Goal: Task Accomplishment & Management: Use online tool/utility

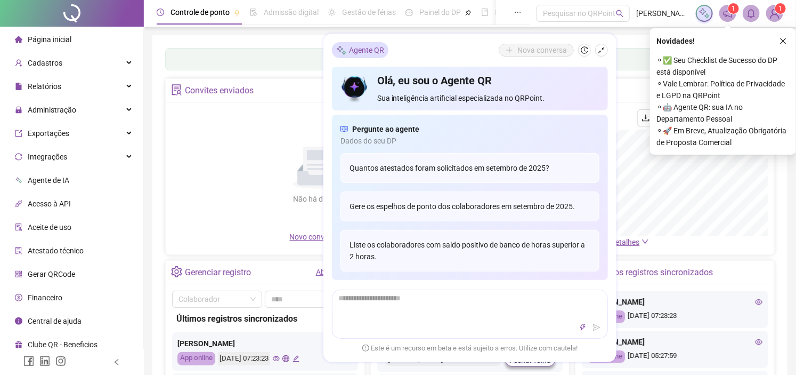
click at [280, 42] on div "Painel de controle Contabilidade Convites enviados Não há dados Não há dados No…" at bounding box center [469, 251] width 635 height 433
click at [787, 37] on icon "close" at bounding box center [783, 40] width 7 height 7
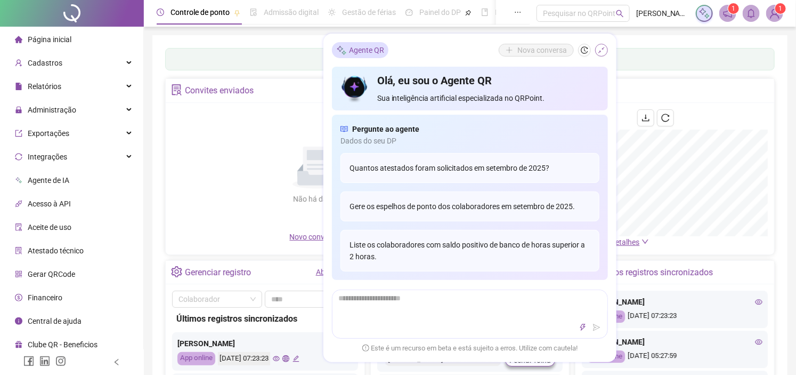
click at [600, 49] on icon "shrink" at bounding box center [601, 49] width 7 height 7
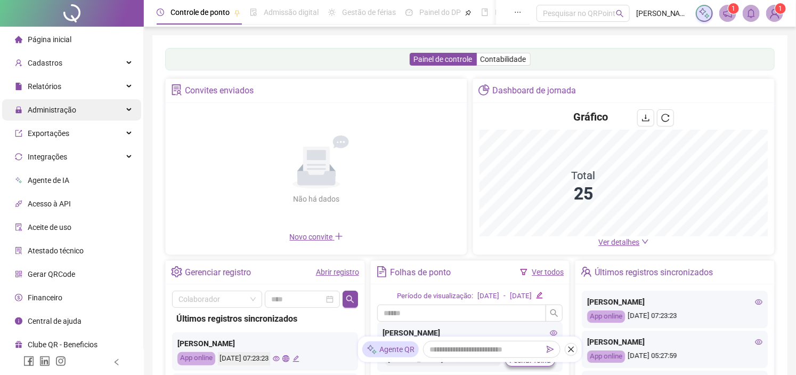
click at [87, 109] on div "Administração" at bounding box center [71, 109] width 139 height 21
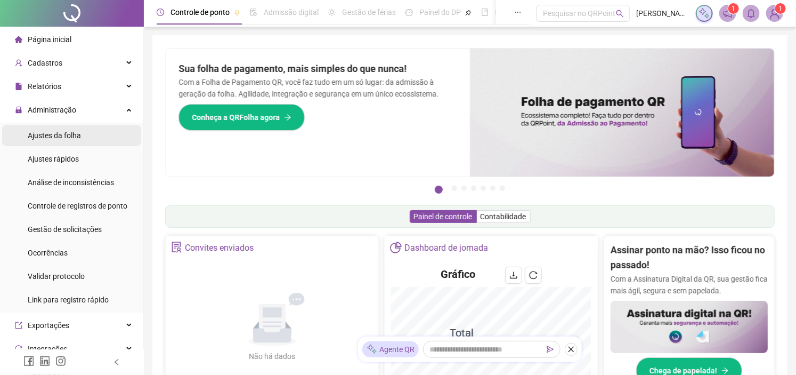
click at [102, 132] on li "Ajustes da folha" at bounding box center [71, 135] width 139 height 21
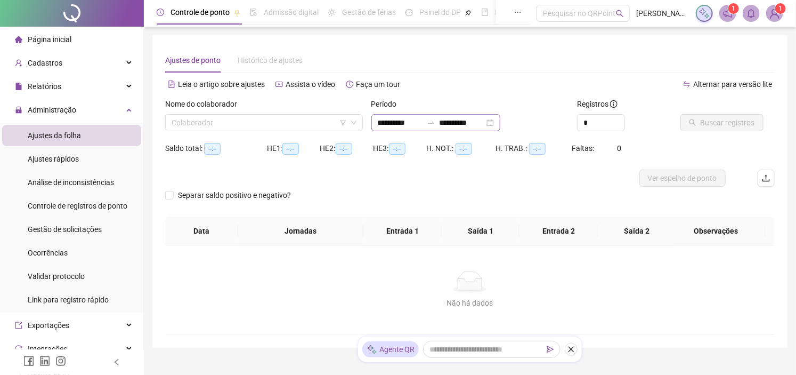
type input "**********"
click at [390, 120] on input "**********" at bounding box center [400, 123] width 45 height 12
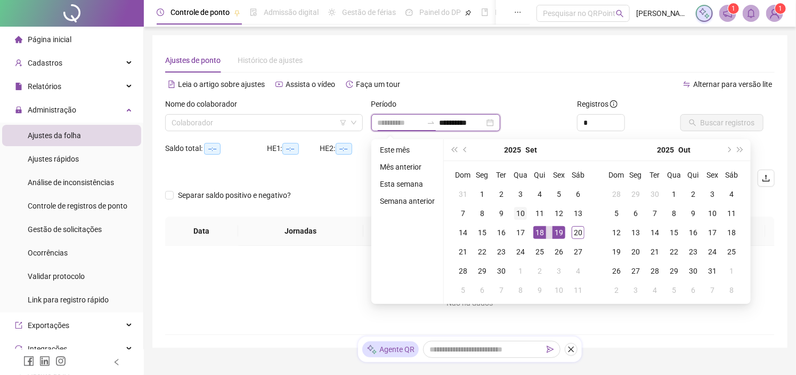
type input "**********"
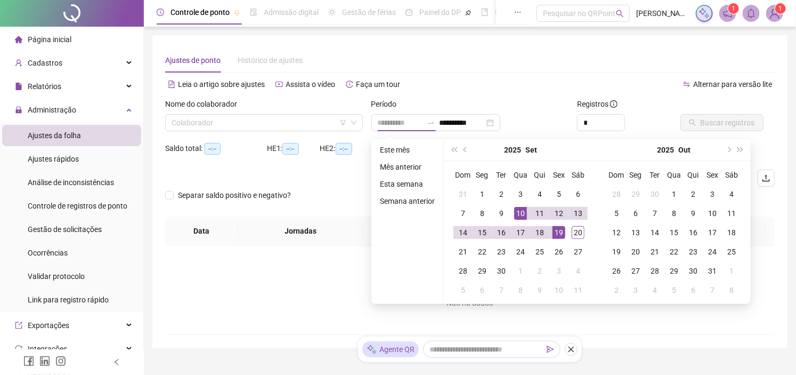
click at [519, 215] on div "10" at bounding box center [520, 213] width 13 height 13
type input "**********"
click at [558, 231] on div "19" at bounding box center [559, 232] width 13 height 13
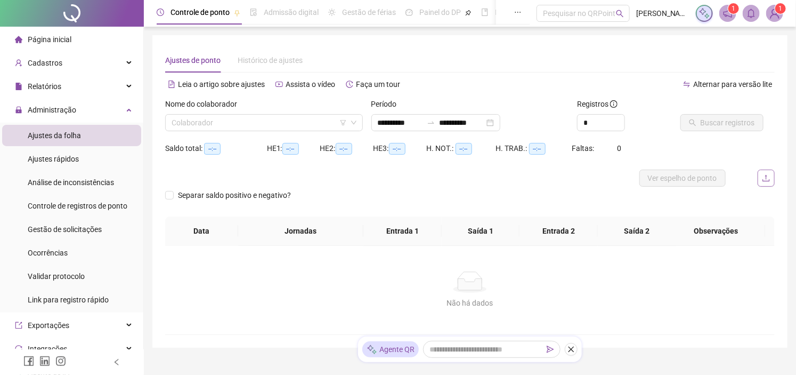
click at [764, 177] on icon "upload" at bounding box center [766, 178] width 9 height 9
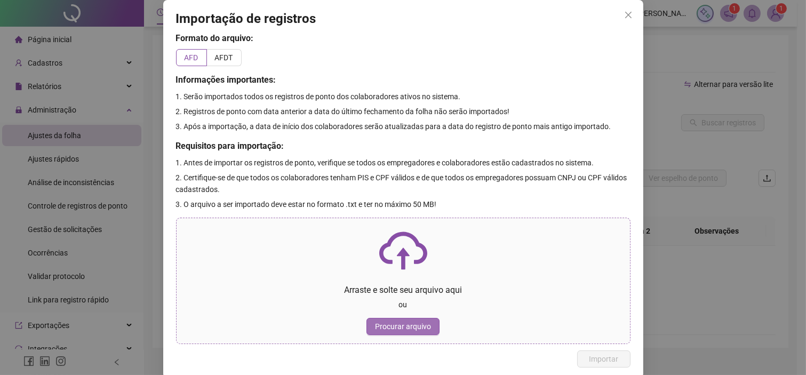
click at [419, 326] on span "Procurar arquivo" at bounding box center [403, 326] width 56 height 12
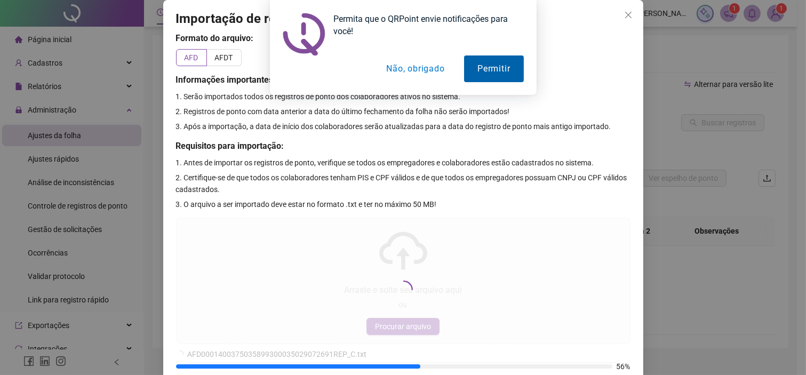
click at [504, 72] on button "Permitir" at bounding box center [493, 68] width 59 height 27
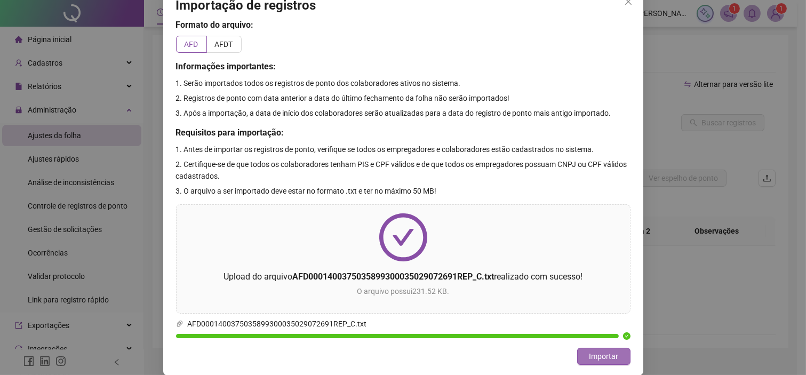
click at [606, 352] on span "Importar" at bounding box center [603, 356] width 29 height 12
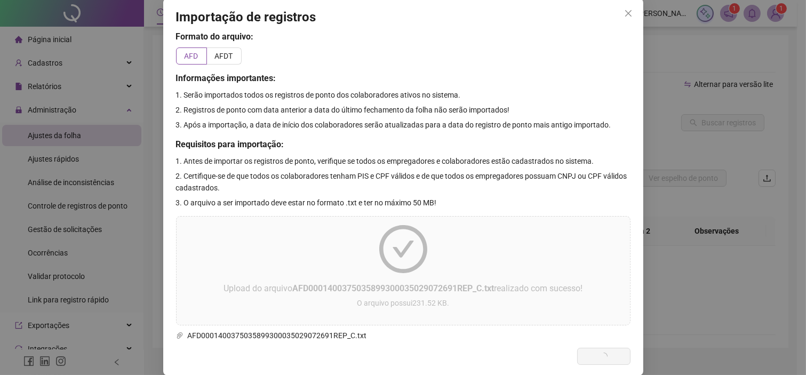
scroll to position [13, 0]
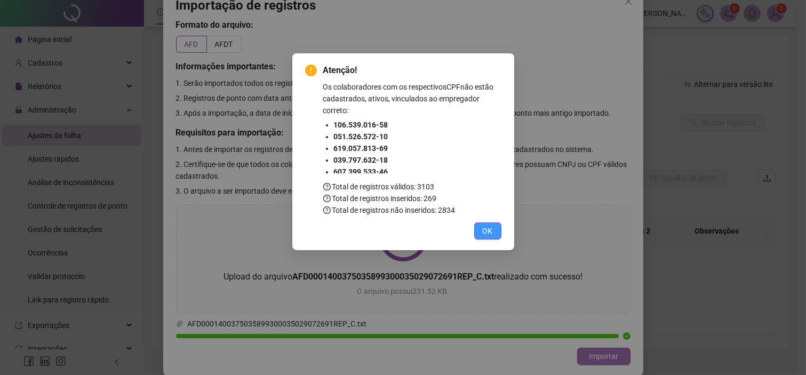
click at [492, 235] on span "OK" at bounding box center [487, 231] width 10 height 12
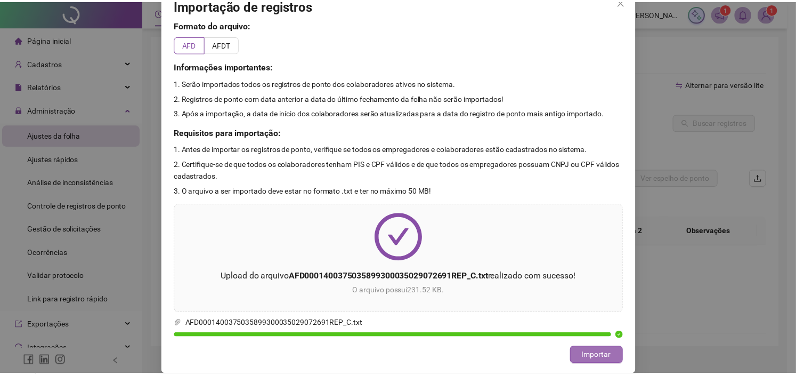
scroll to position [0, 0]
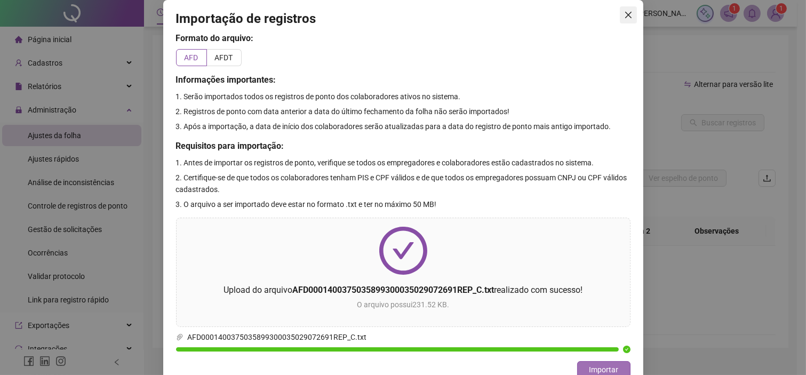
click at [626, 14] on icon "close" at bounding box center [628, 15] width 9 height 9
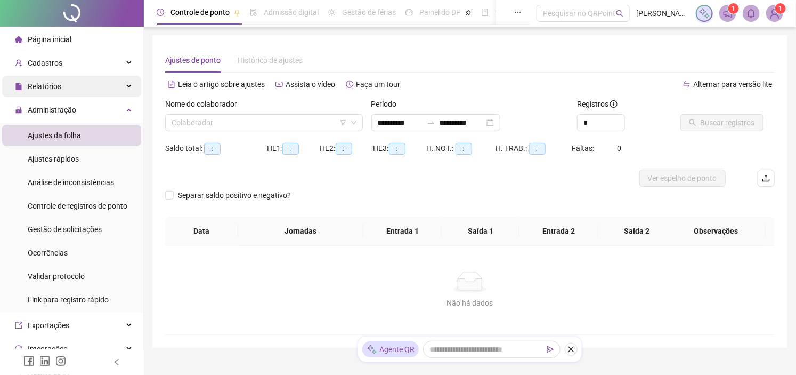
click at [51, 80] on span "Relatórios" at bounding box center [38, 86] width 46 height 21
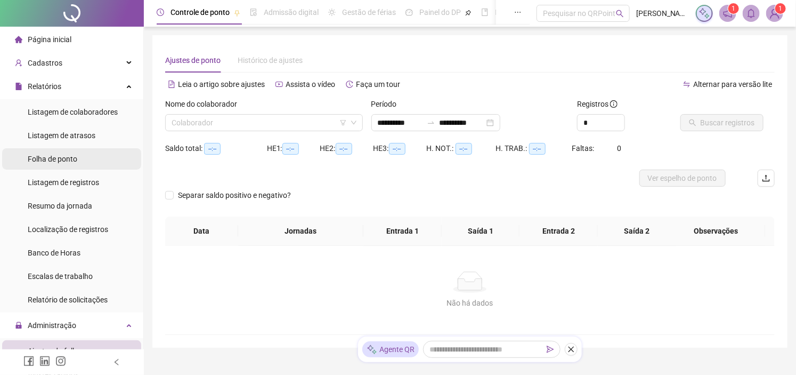
click at [81, 160] on li "Folha de ponto" at bounding box center [71, 158] width 139 height 21
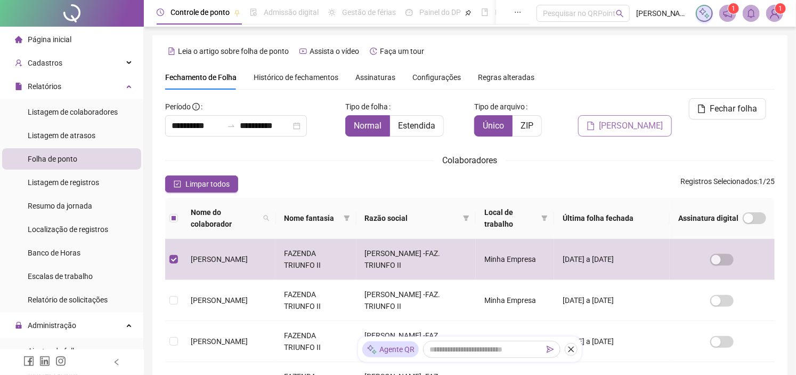
click at [618, 119] on span "[PERSON_NAME]" at bounding box center [632, 125] width 64 height 13
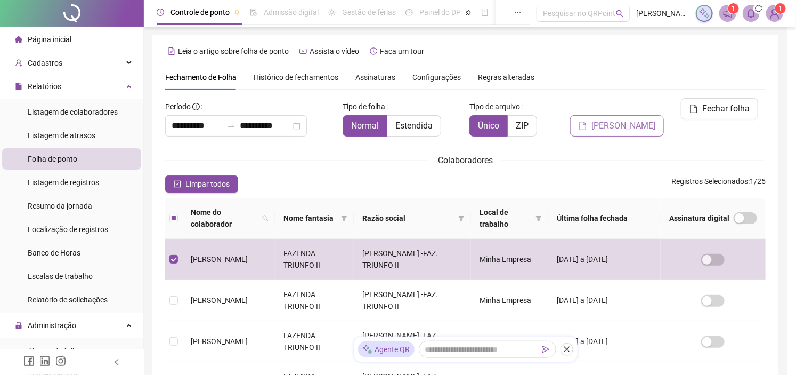
scroll to position [30, 0]
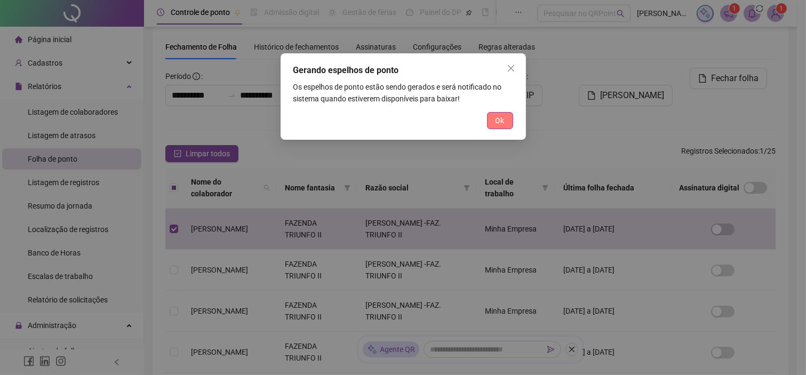
click at [493, 124] on button "Ok" at bounding box center [500, 120] width 26 height 17
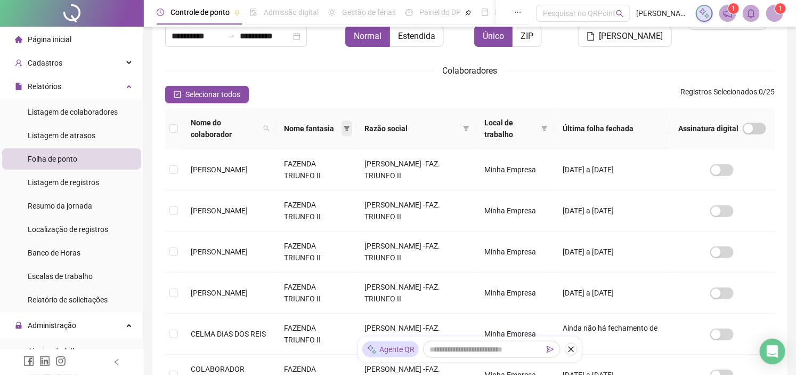
scroll to position [0, 0]
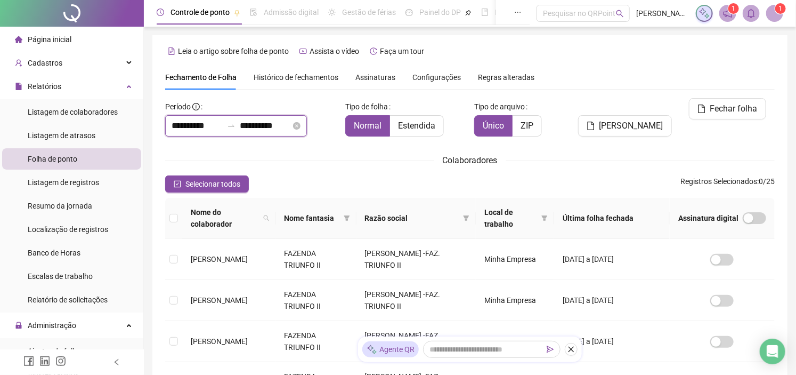
click at [179, 124] on input "**********" at bounding box center [197, 125] width 51 height 13
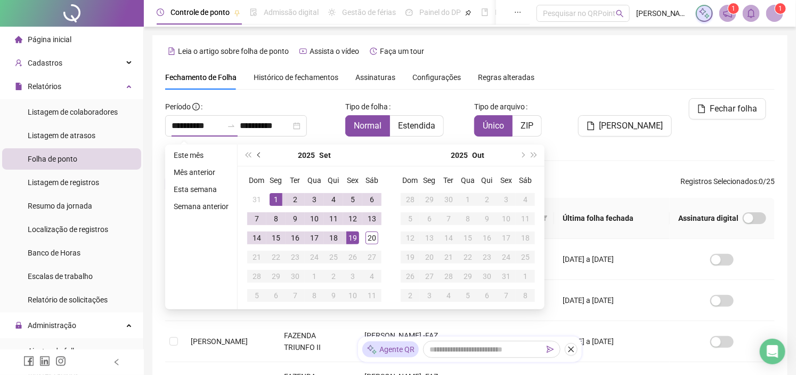
click at [260, 156] on span "prev-year" at bounding box center [259, 154] width 5 height 5
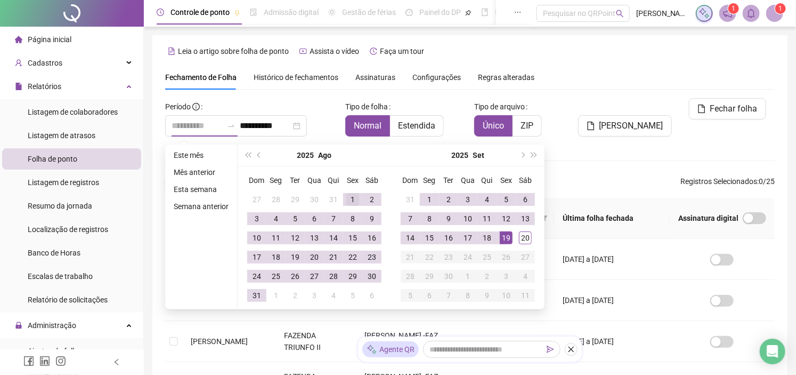
type input "**********"
click at [343, 195] on td "1" at bounding box center [352, 199] width 19 height 19
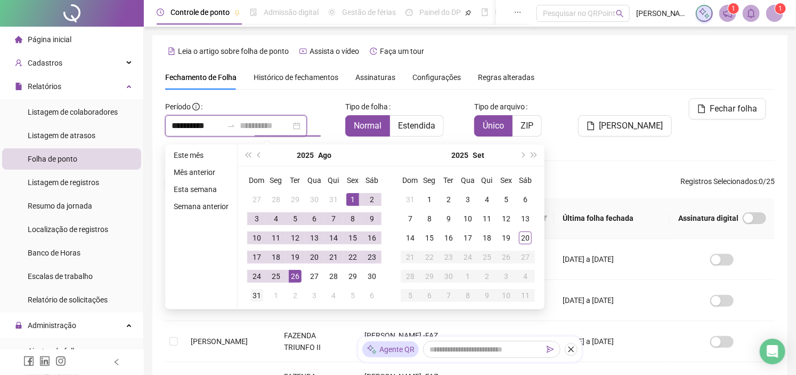
type input "**********"
click at [257, 294] on div "31" at bounding box center [257, 295] width 13 height 13
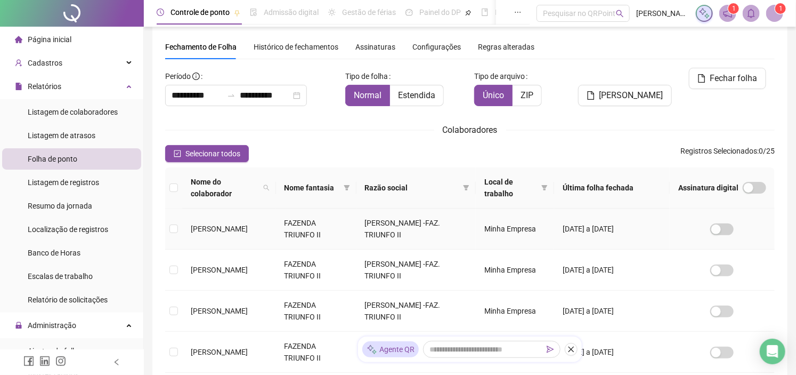
click at [174, 221] on td at bounding box center [173, 228] width 17 height 41
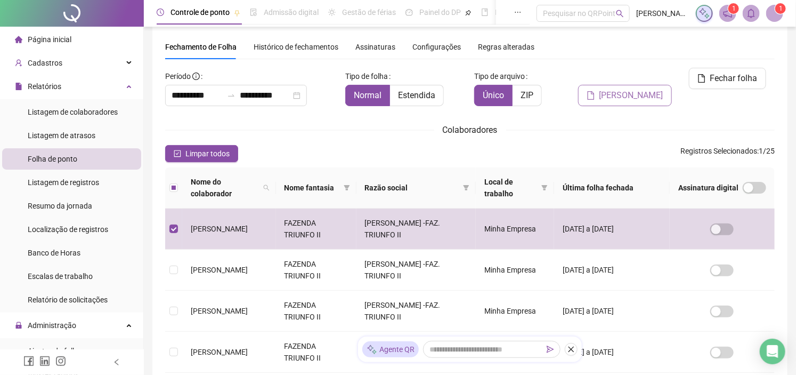
click at [635, 89] on span "[PERSON_NAME]" at bounding box center [632, 95] width 64 height 13
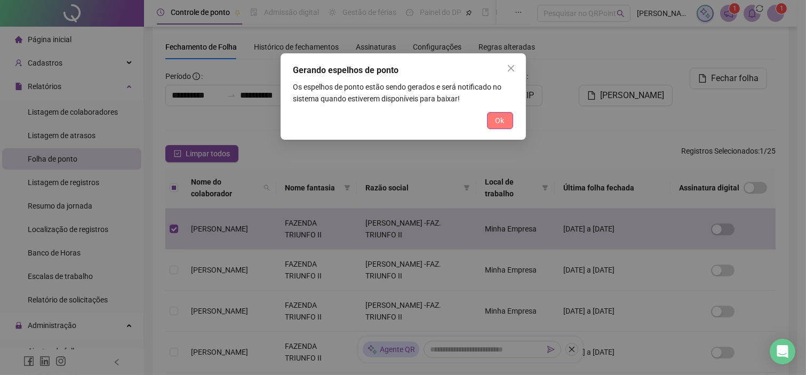
click at [488, 119] on button "Ok" at bounding box center [500, 120] width 26 height 17
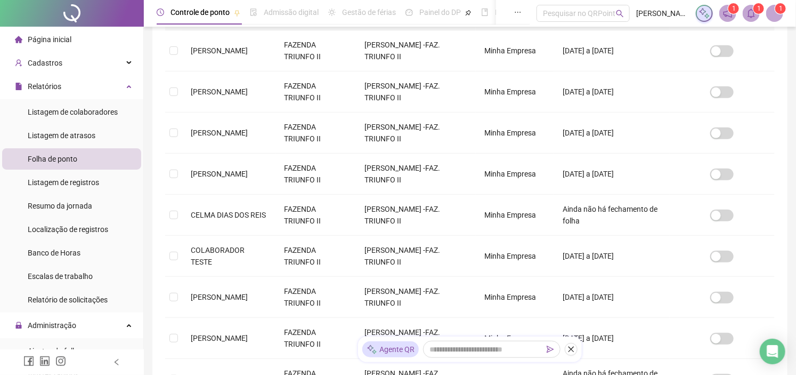
scroll to position [0, 0]
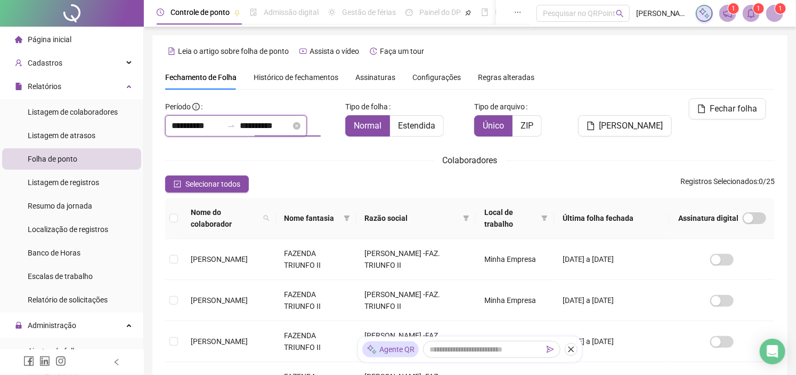
click at [176, 126] on input "**********" at bounding box center [197, 125] width 51 height 13
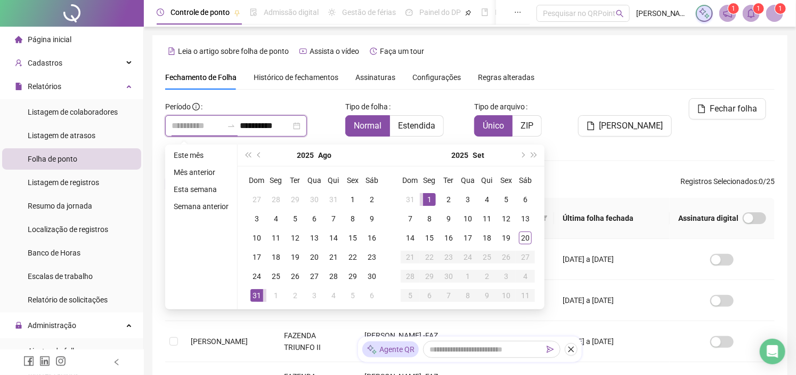
type input "**********"
click at [424, 197] on div "1" at bounding box center [429, 199] width 13 height 13
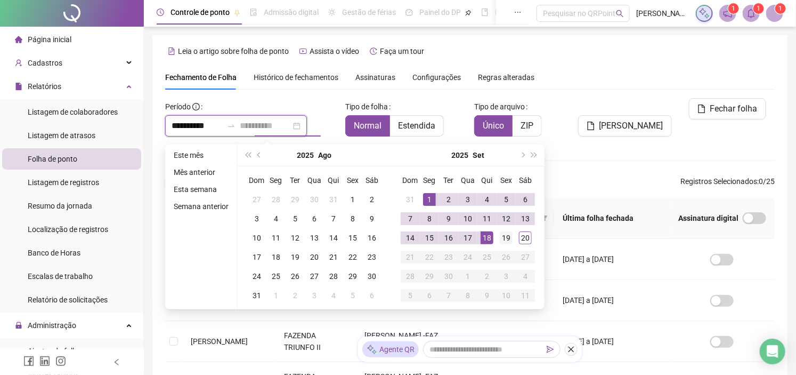
type input "**********"
click at [497, 240] on td "19" at bounding box center [506, 237] width 19 height 19
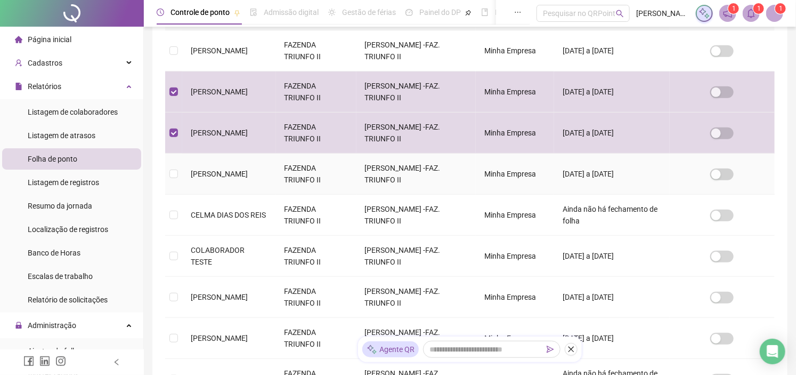
scroll to position [327, 0]
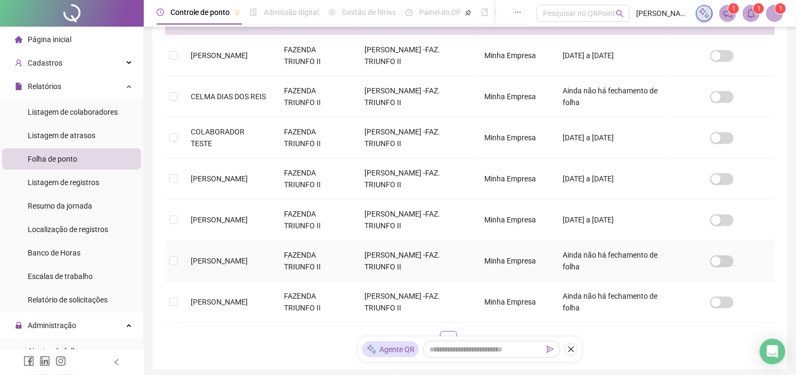
click at [179, 257] on td at bounding box center [173, 260] width 17 height 41
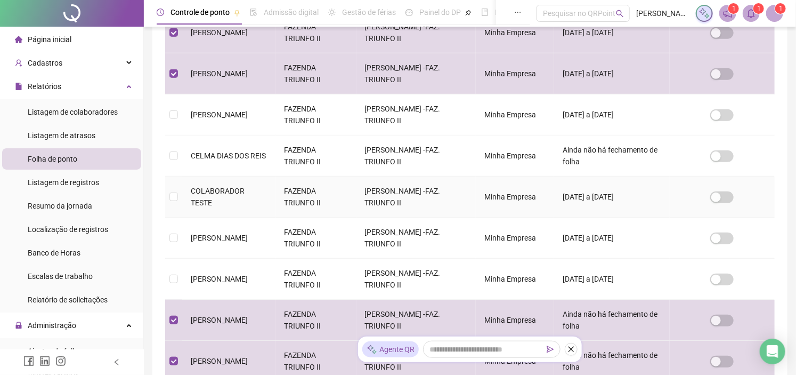
scroll to position [386, 0]
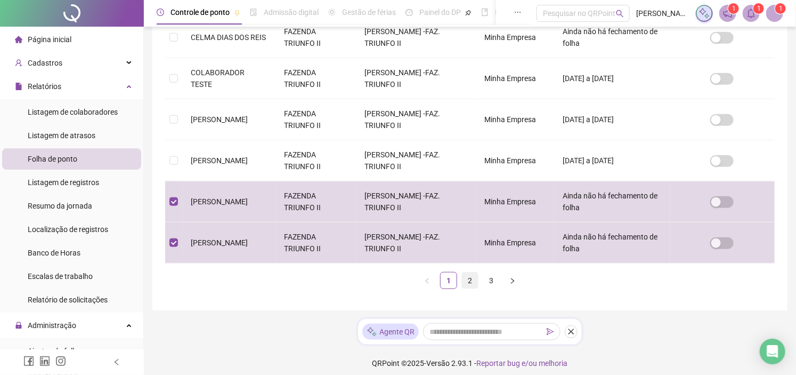
click at [469, 281] on link "2" at bounding box center [470, 280] width 16 height 16
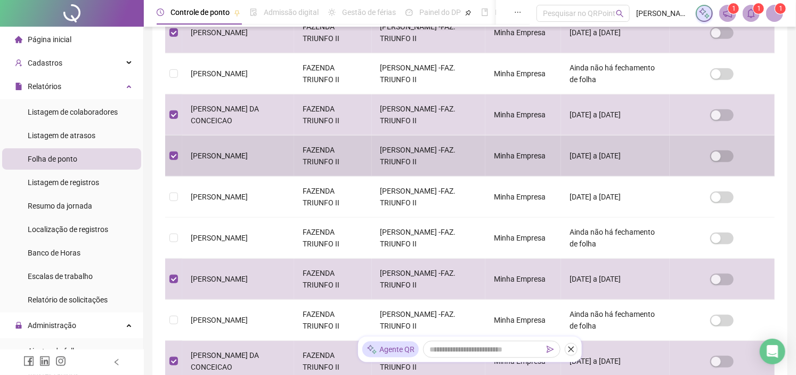
scroll to position [393, 0]
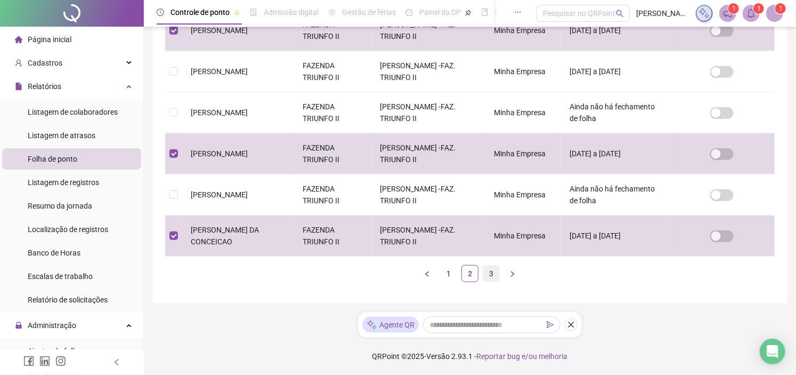
click at [488, 276] on link "3" at bounding box center [492, 273] width 16 height 16
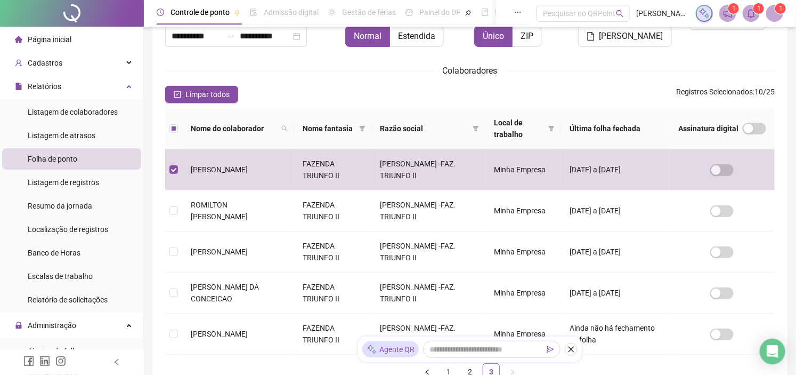
scroll to position [149, 0]
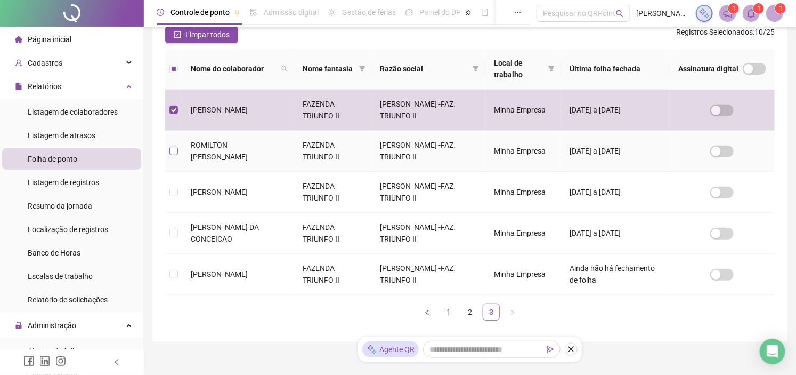
click at [171, 156] on label at bounding box center [174, 151] width 9 height 12
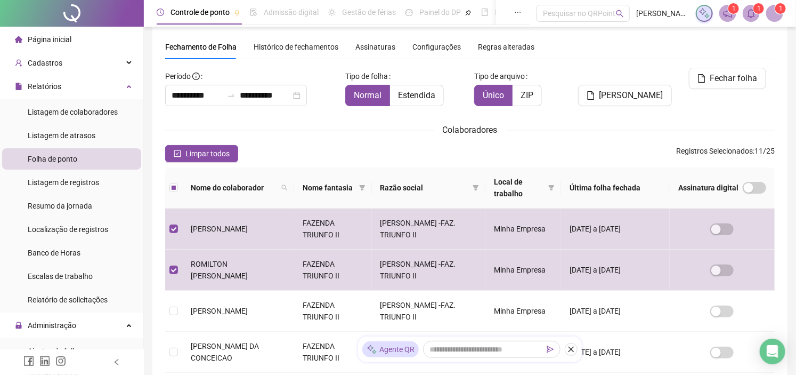
scroll to position [188, 0]
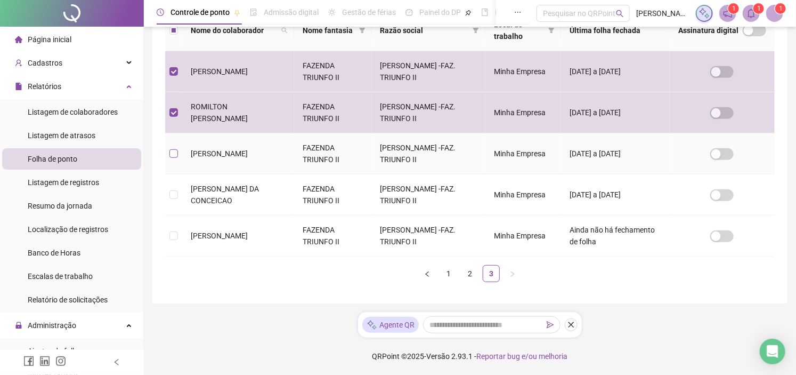
click at [174, 158] on label at bounding box center [174, 154] width 9 height 12
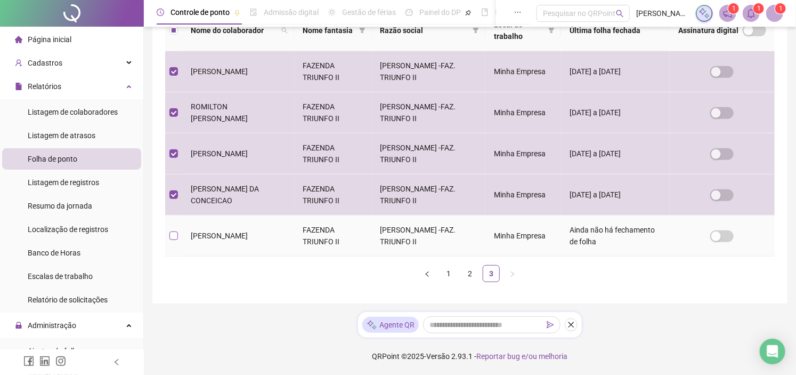
scroll to position [30, 0]
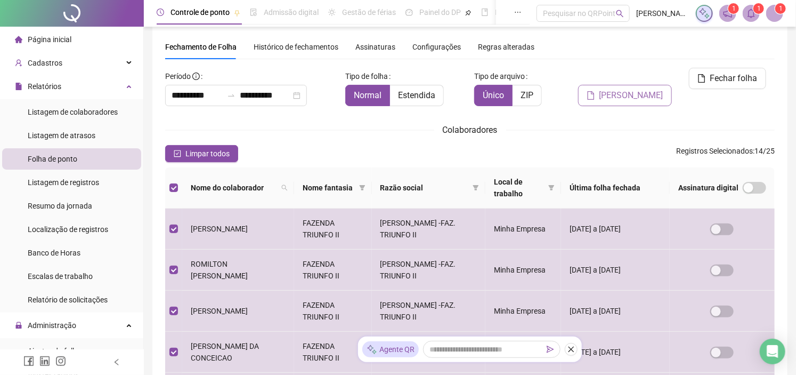
click at [642, 89] on span "[PERSON_NAME]" at bounding box center [632, 95] width 64 height 13
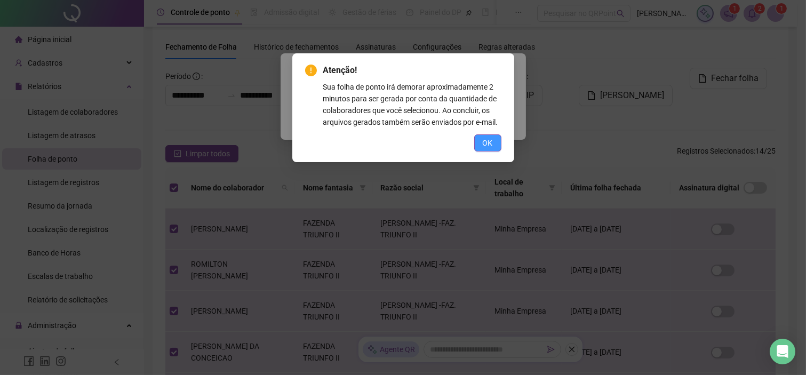
click at [499, 145] on button "OK" at bounding box center [487, 142] width 27 height 17
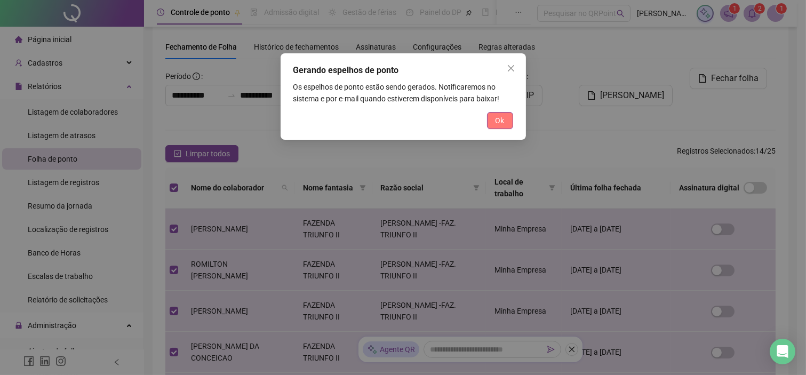
click at [495, 117] on span "Ok" at bounding box center [499, 121] width 9 height 12
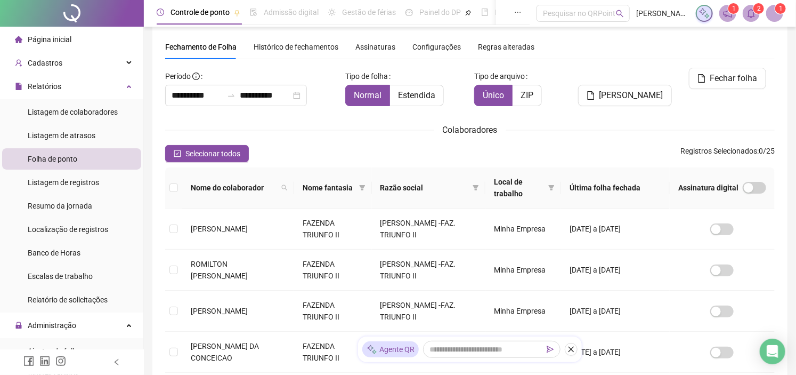
click at [742, 17] on div "1 2 1" at bounding box center [739, 13] width 87 height 17
click at [753, 14] on icon "bell" at bounding box center [752, 14] width 10 height 10
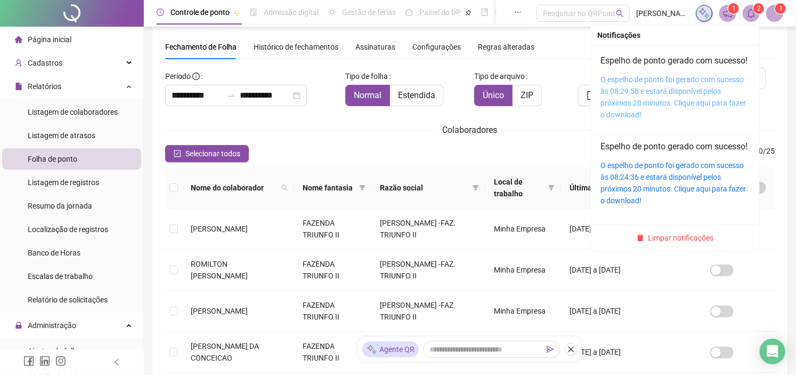
click at [679, 88] on link "O espelho de ponto foi gerado com sucesso às 08:29:58 e estará disponível pelos…" at bounding box center [674, 97] width 146 height 44
